Goal: Find contact information: Find contact information

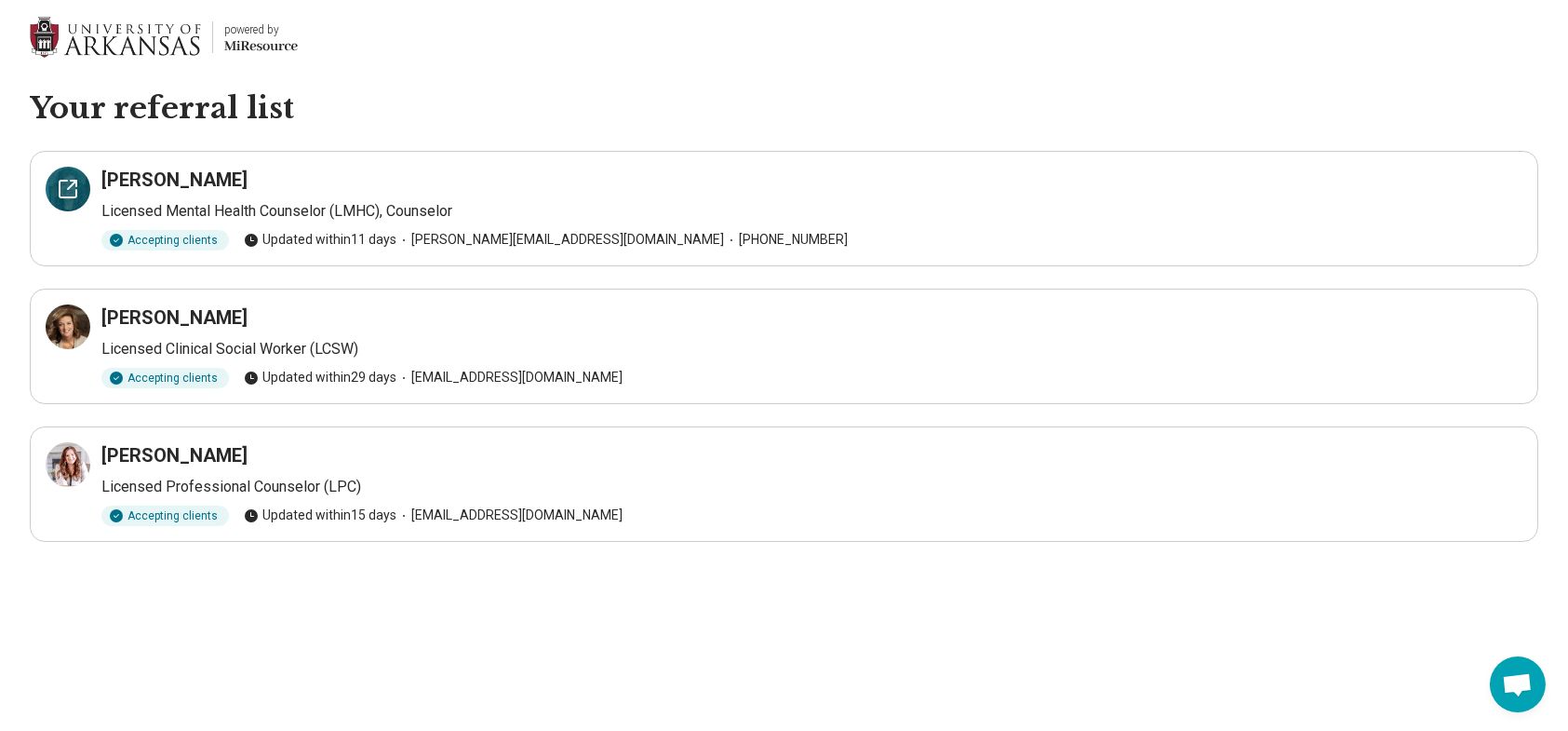
click at [71, 180] on icon at bounding box center [74, 183] width 6 height 6
click at [66, 318] on icon at bounding box center [68, 327] width 17 height 17
click at [70, 475] on div at bounding box center [67, 464] width 45 height 45
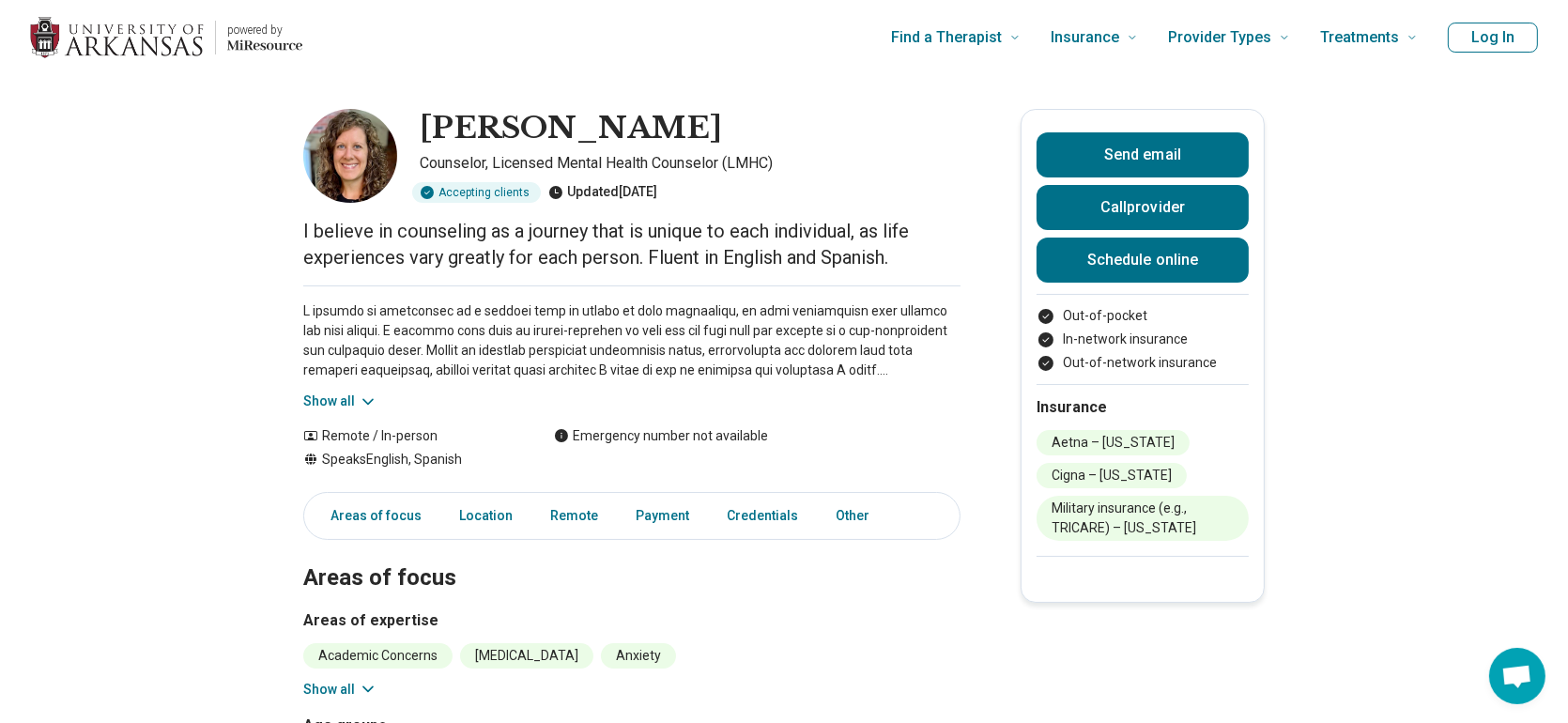
click at [342, 390] on div "Show all" at bounding box center [632, 348] width 657 height 125
click at [377, 405] on icon at bounding box center [368, 402] width 19 height 19
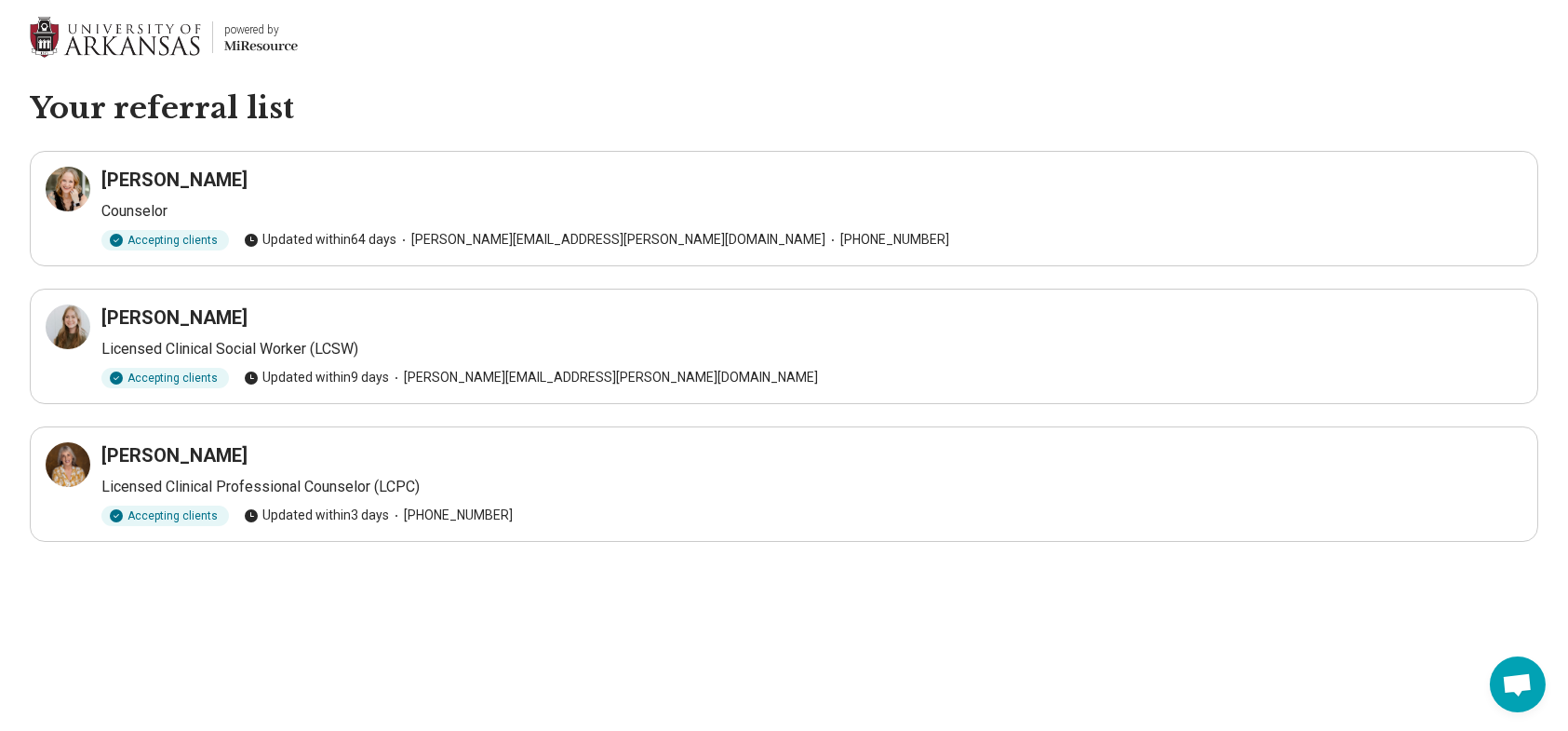
click at [111, 446] on h3 "[PERSON_NAME]" at bounding box center [175, 455] width 146 height 26
click at [67, 456] on icon at bounding box center [68, 464] width 23 height 23
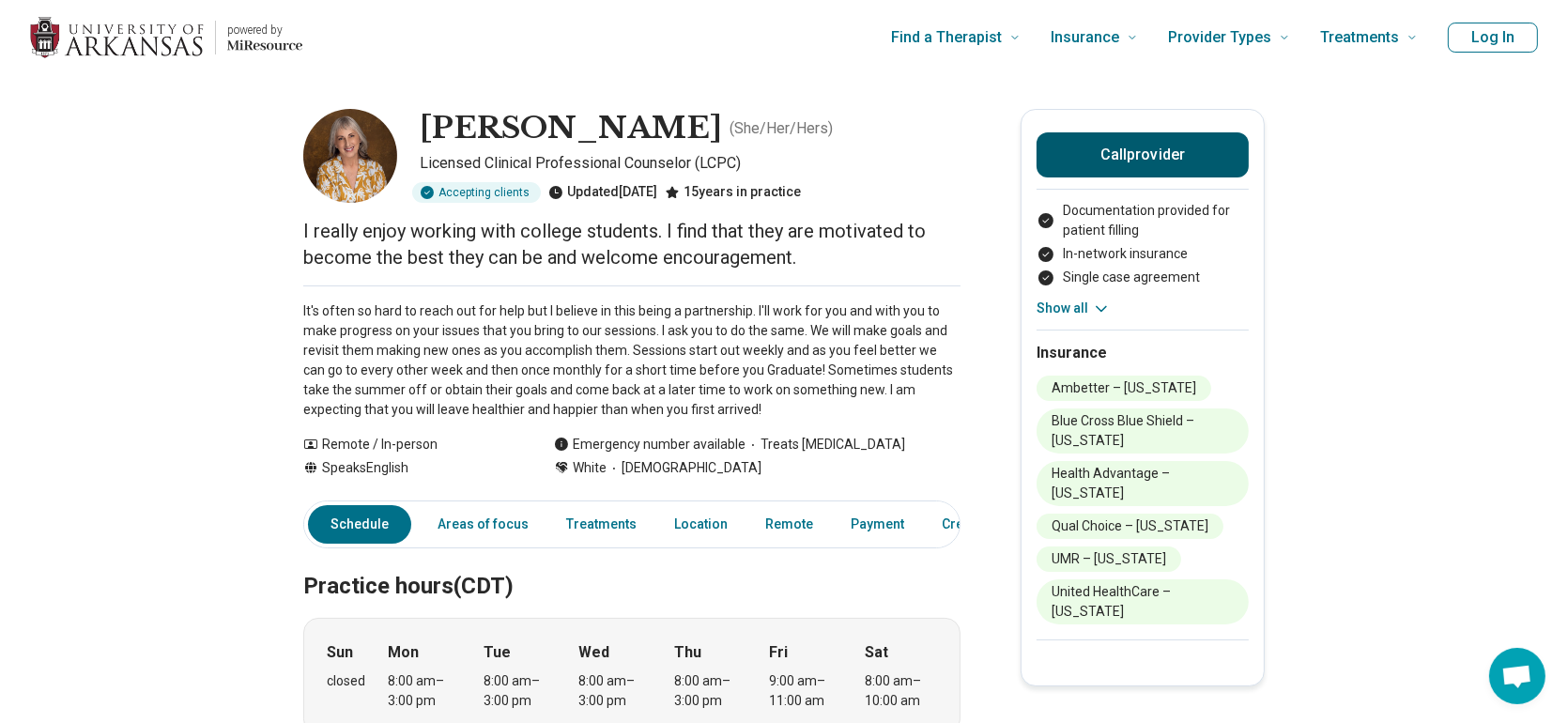
click at [1181, 170] on button "Call provider" at bounding box center [1143, 154] width 213 height 45
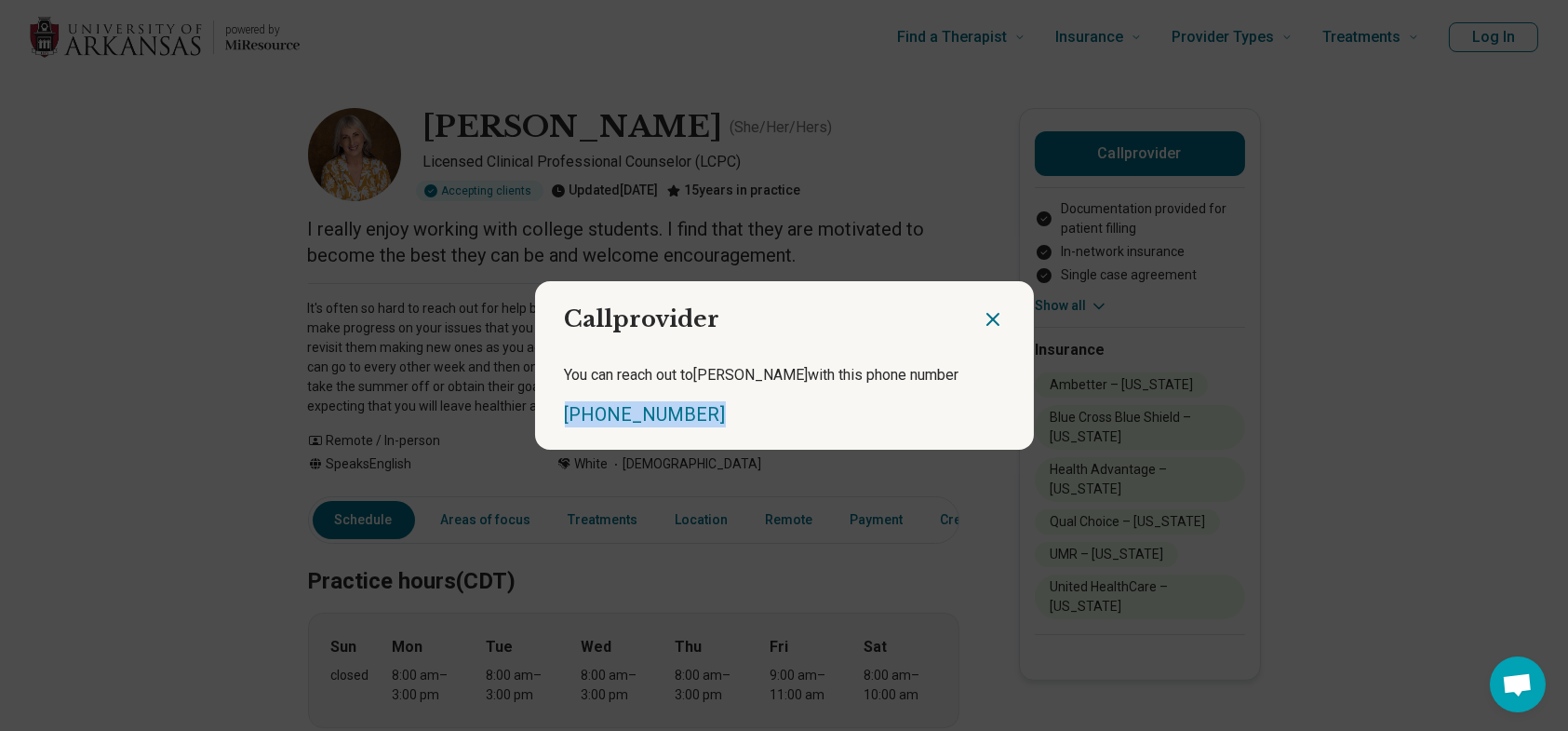
drag, startPoint x: 731, startPoint y: 394, endPoint x: 510, endPoint y: 415, distance: 222.0
click at [510, 415] on div "Call provider You can reach out to [PERSON_NAME] with this phone number [PHONE_…" at bounding box center [784, 366] width 1568 height 731
click at [789, 405] on div "[PHONE_NUMBER]" at bounding box center [784, 414] width 439 height 26
click at [982, 317] on icon "Close dialog" at bounding box center [993, 319] width 23 height 23
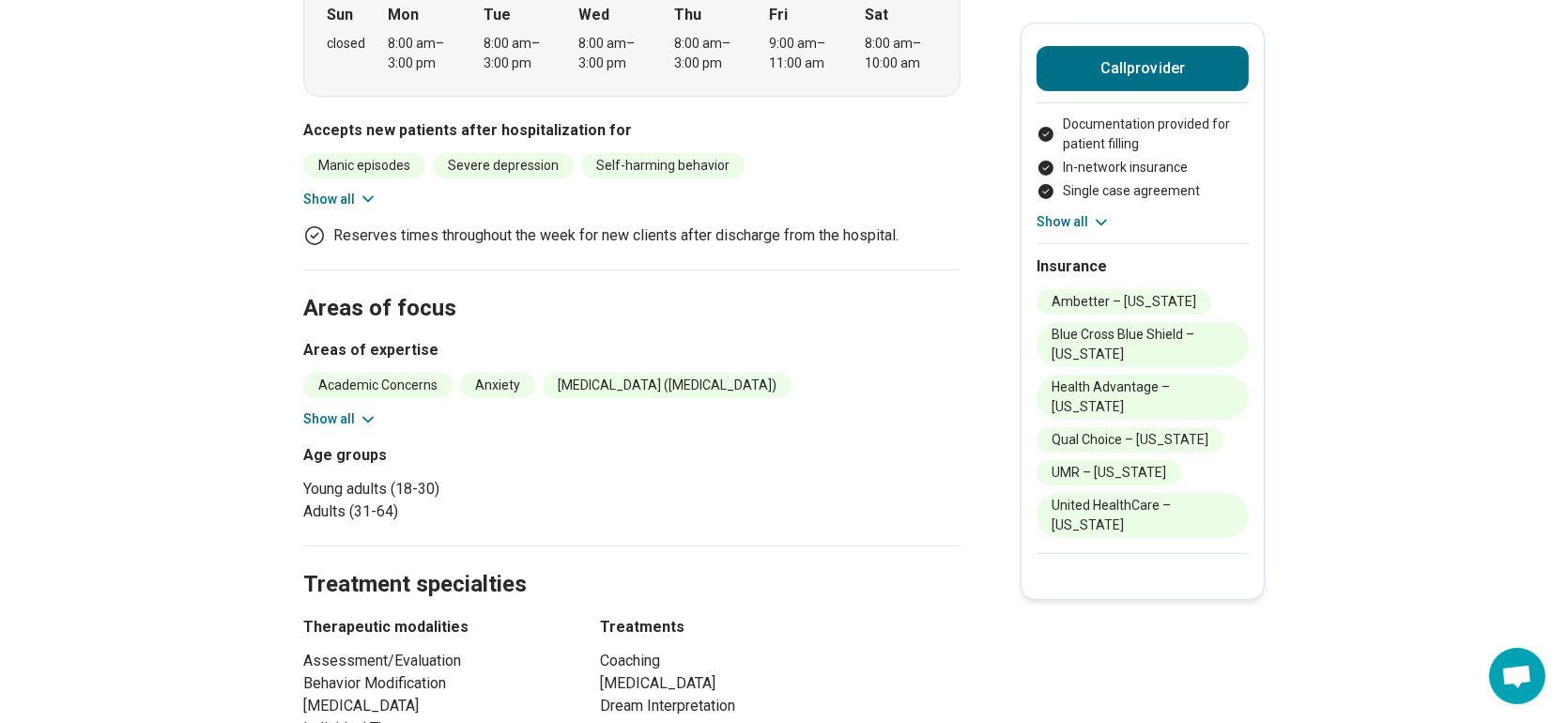
scroll to position [657, 0]
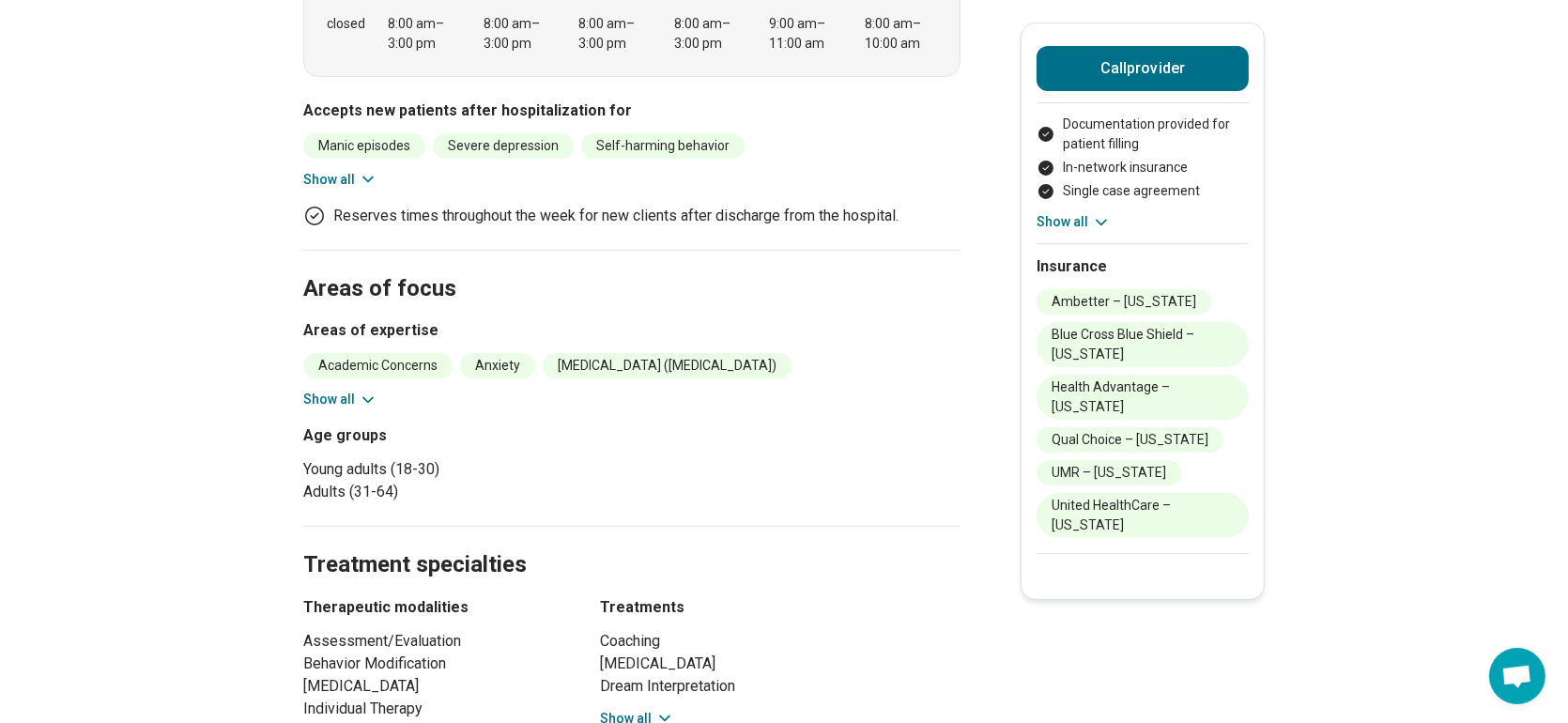
click at [329, 390] on button "Show all" at bounding box center [340, 399] width 74 height 20
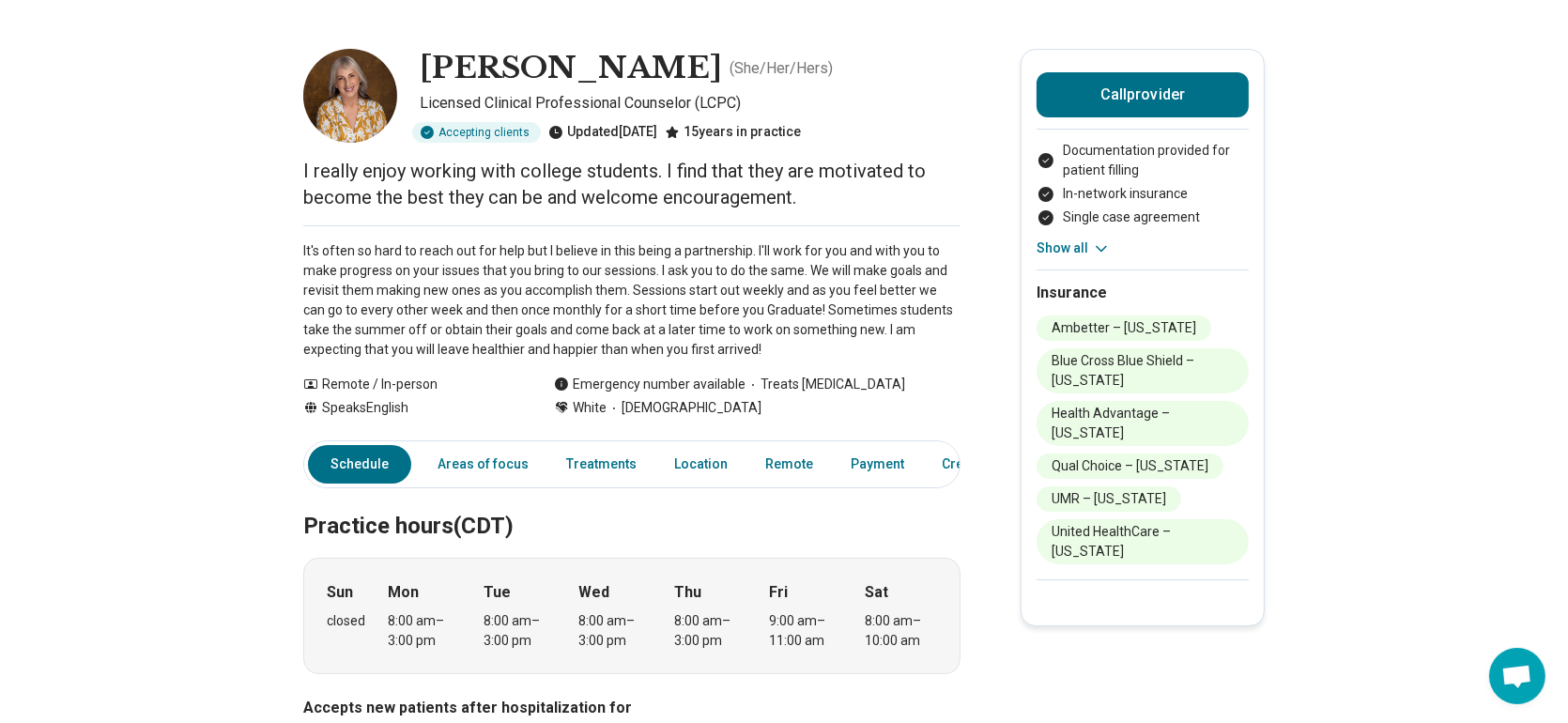
scroll to position [94, 0]
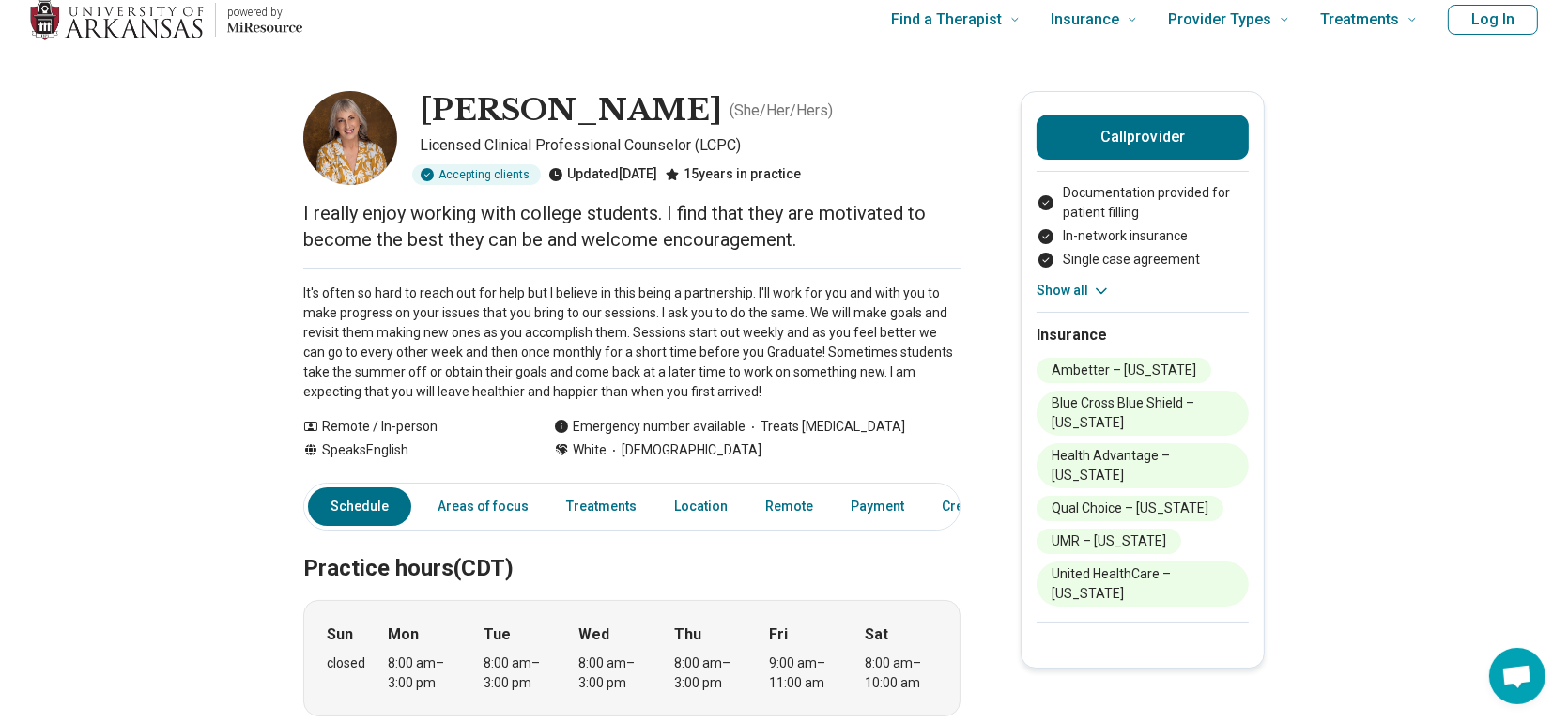
scroll to position [0, 0]
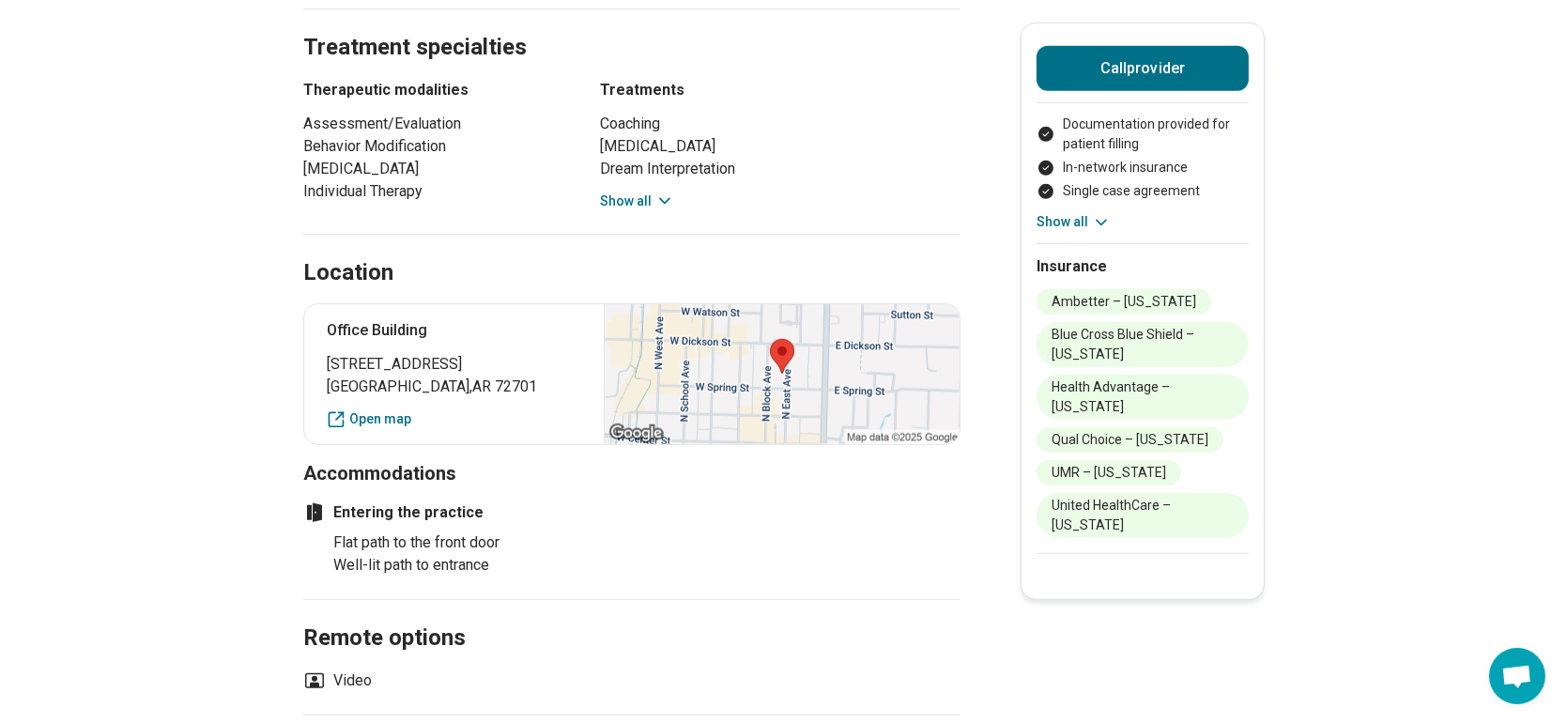
scroll to position [1408, 0]
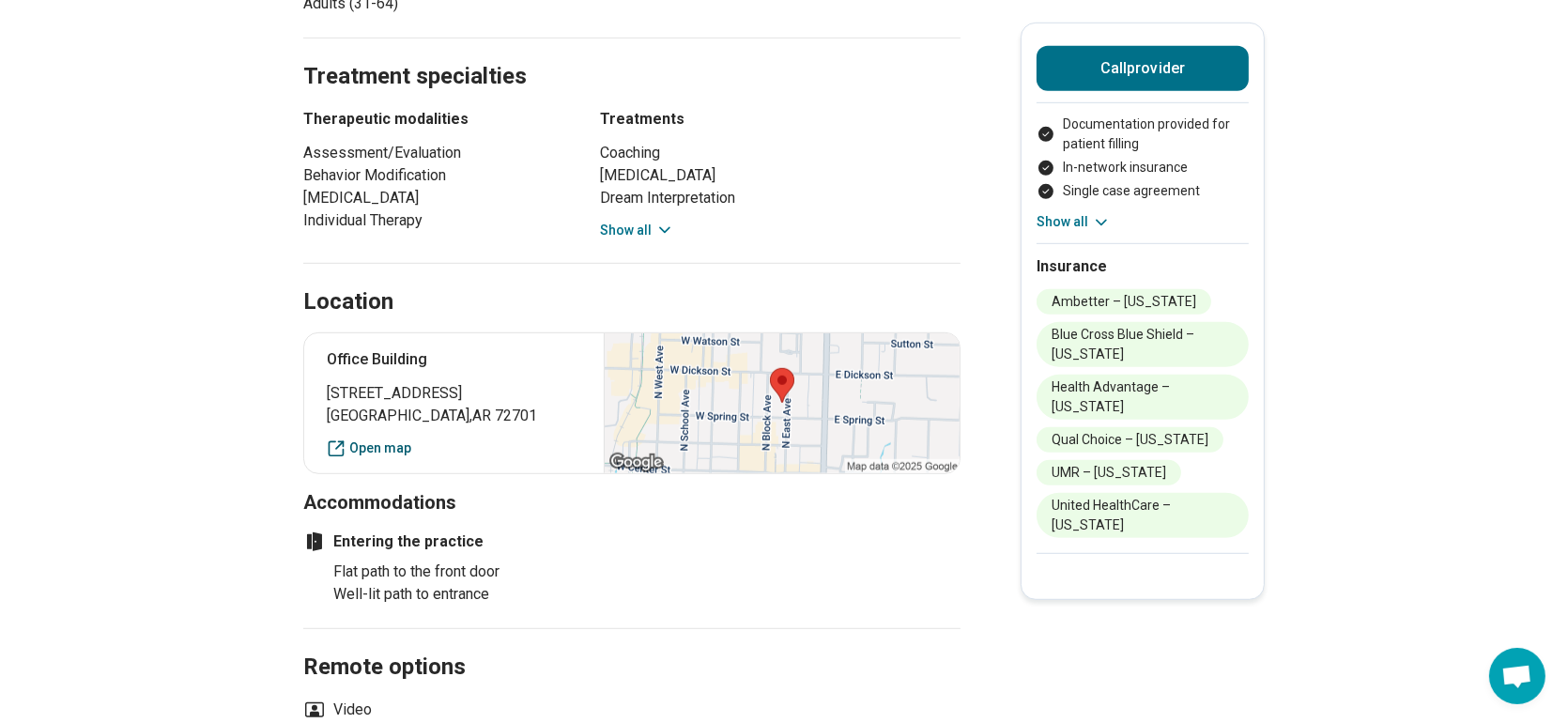
click at [381, 444] on link "Open map" at bounding box center [454, 448] width 255 height 20
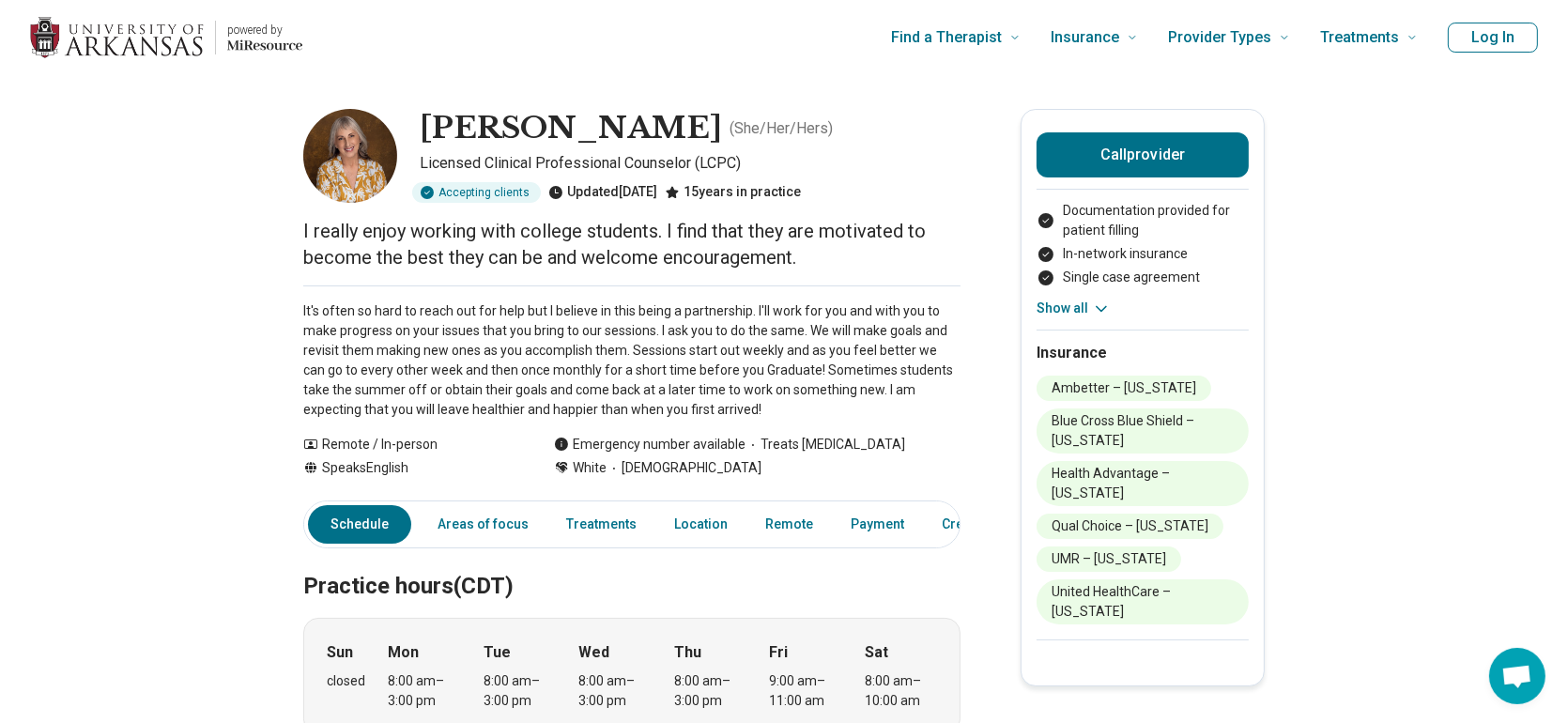
scroll to position [0, 0]
